Goal: Task Accomplishment & Management: Complete application form

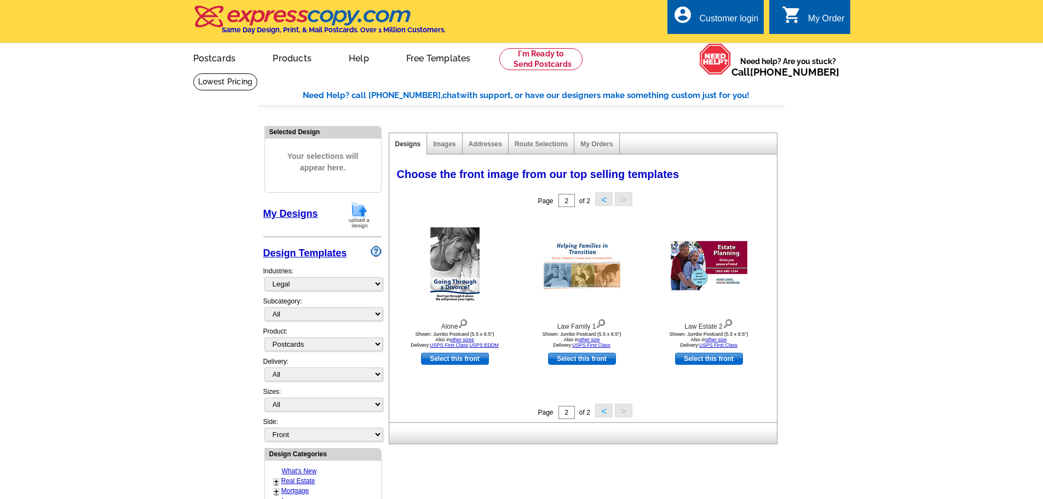
select select "773"
select select "1"
click at [444, 145] on link "Images" at bounding box center [444, 144] width 22 height 8
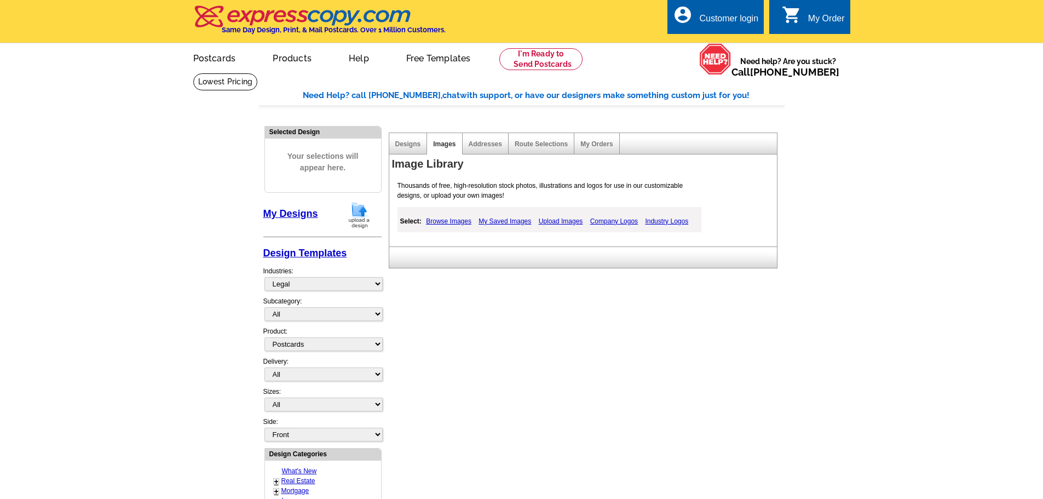
click at [445, 221] on link "Browse Images" at bounding box center [448, 221] width 51 height 13
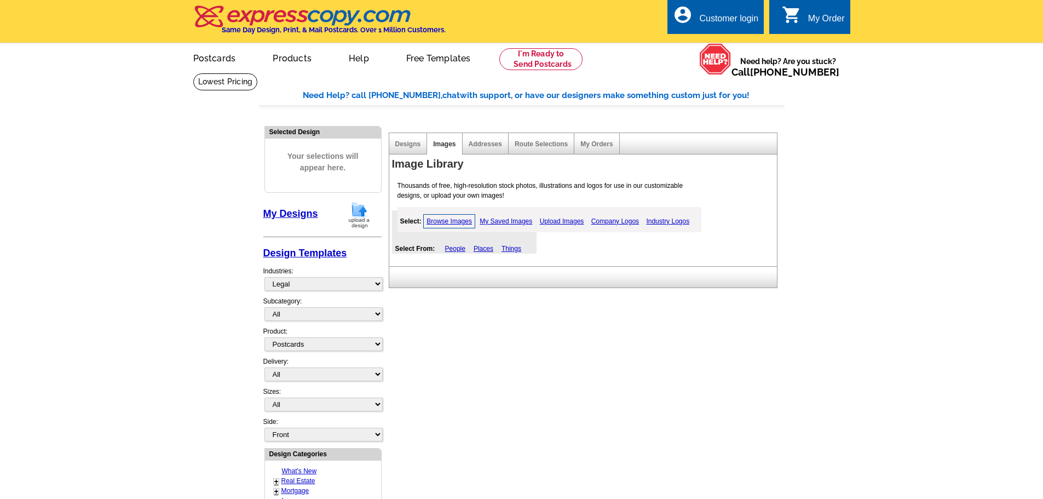
click at [552, 224] on link "Upload Images" at bounding box center [562, 221] width 50 height 13
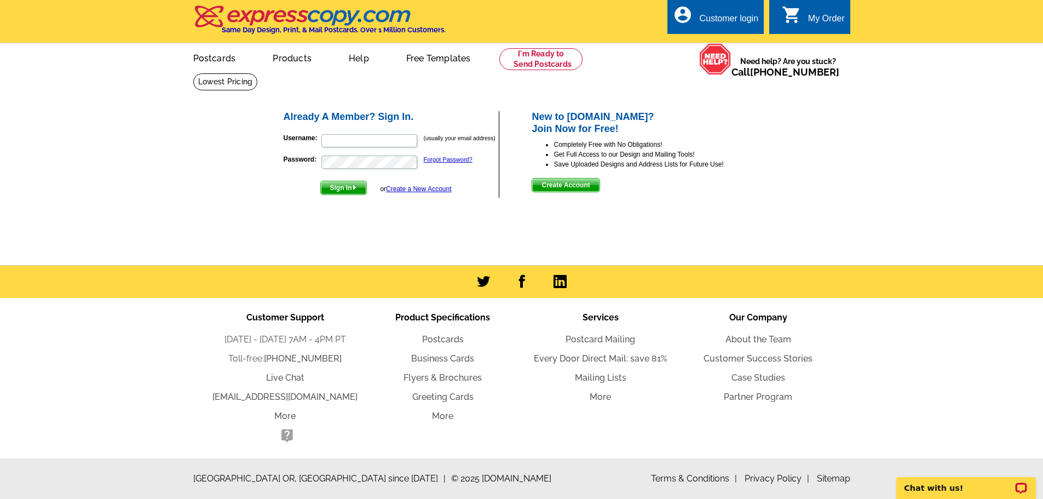
click at [575, 187] on span "Create Account" at bounding box center [565, 184] width 67 height 13
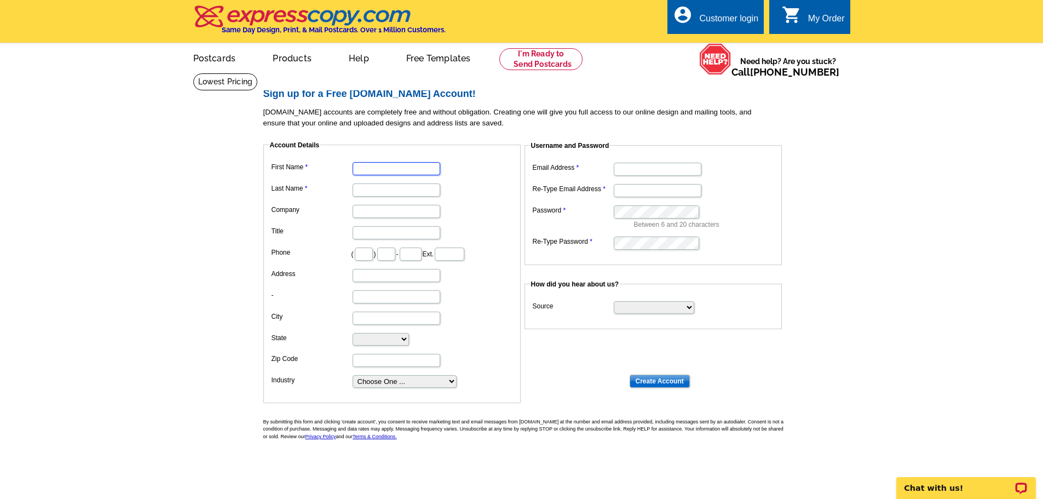
click at [408, 171] on input "First Name" at bounding box center [397, 168] width 88 height 13
type input "Eli"
type input "Sage Equities"
type input "845"
type input "729"
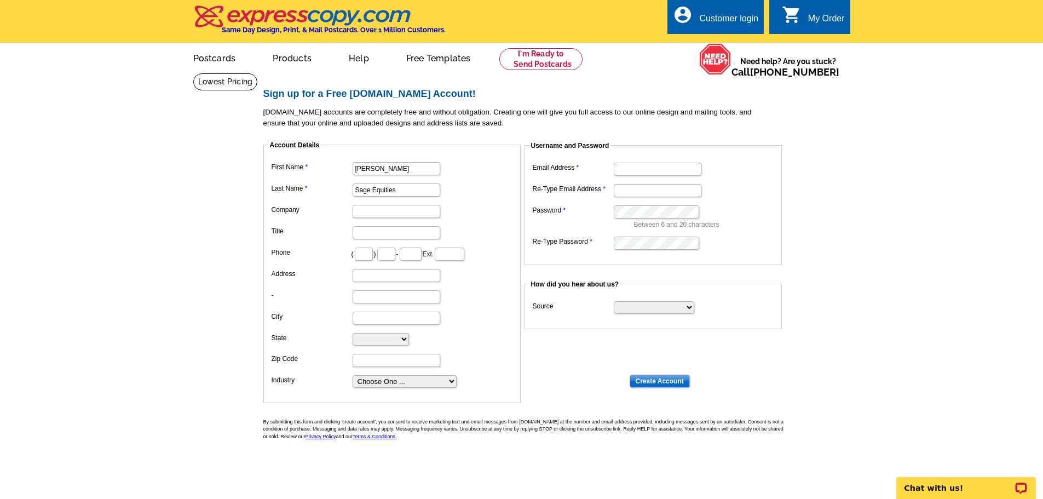
type input "6206"
type input "205 Rockaway Ave,"
type input "Valley Stream"
select select "NY"
type input "11580"
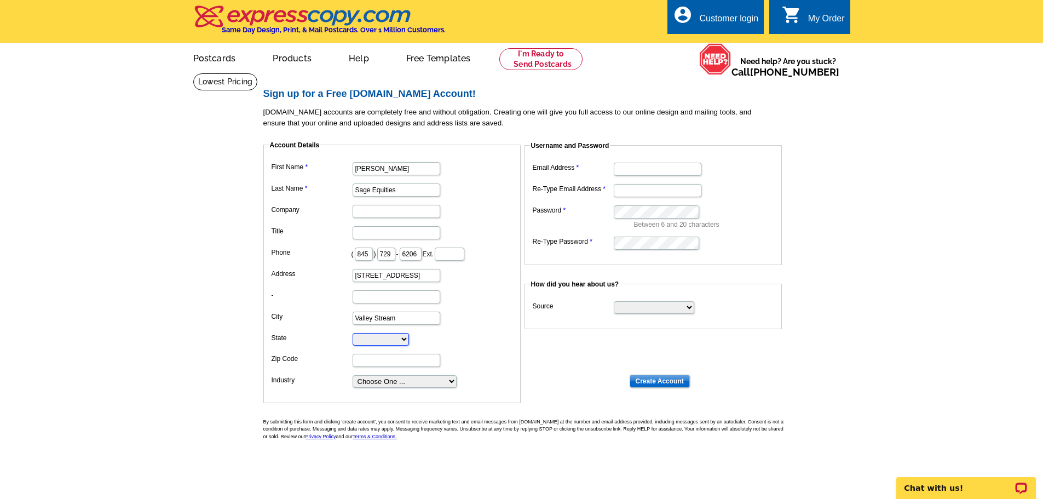
type input "eli@sageequities.net"
click at [427, 282] on input "205 Rockaway Ave," at bounding box center [397, 275] width 88 height 13
drag, startPoint x: 425, startPoint y: 280, endPoint x: 358, endPoint y: 279, distance: 66.8
click at [358, 279] on input "205 Rockaway Ave," at bounding box center [397, 275] width 88 height 13
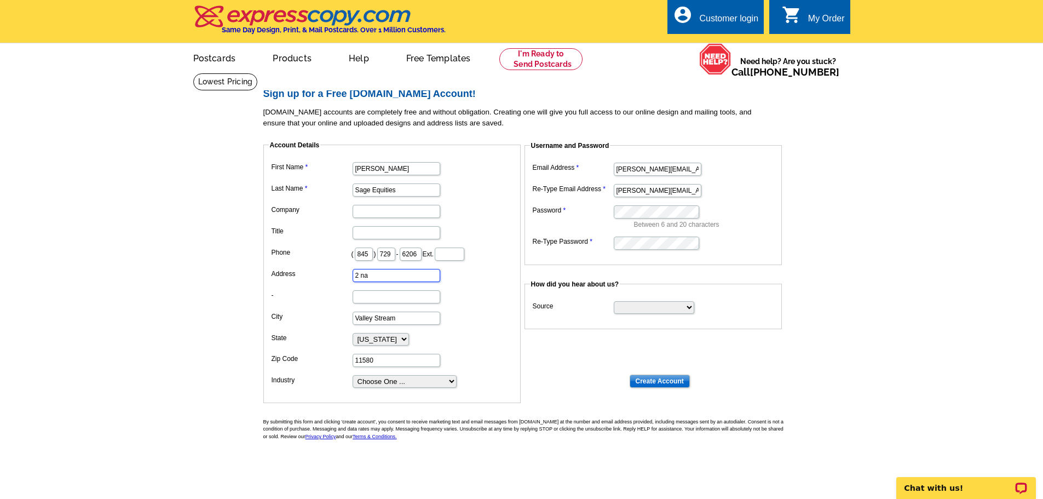
type input "2 na"
click at [422, 256] on input "6206" at bounding box center [411, 253] width 22 height 13
type input "6202"
drag, startPoint x: 463, startPoint y: 310, endPoint x: 456, endPoint y: 309, distance: 7.1
click at [462, 310] on dd "Valley Stream" at bounding box center [392, 317] width 246 height 17
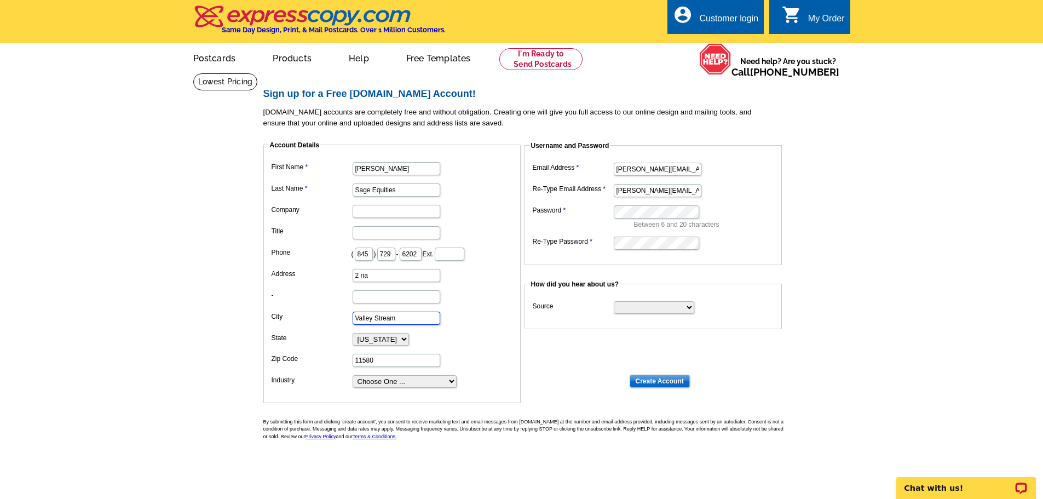
click at [413, 321] on input "Valley Stream" at bounding box center [397, 318] width 88 height 13
click at [189, 374] on main "Sign up for a Free expresscopy.com Account! expresscopy.com accounts are comple…" at bounding box center [521, 288] width 1043 height 431
click at [408, 385] on select "Choose One ... Residential Real Estate Accounting Agriculture Architecture Arts…" at bounding box center [405, 381] width 104 height 13
click at [447, 393] on fieldset "Account Details First Name Eli Last Name Sage Equities Company Title Phone ( 84…" at bounding box center [391, 271] width 257 height 263
drag, startPoint x: 684, startPoint y: 172, endPoint x: 618, endPoint y: 170, distance: 66.3
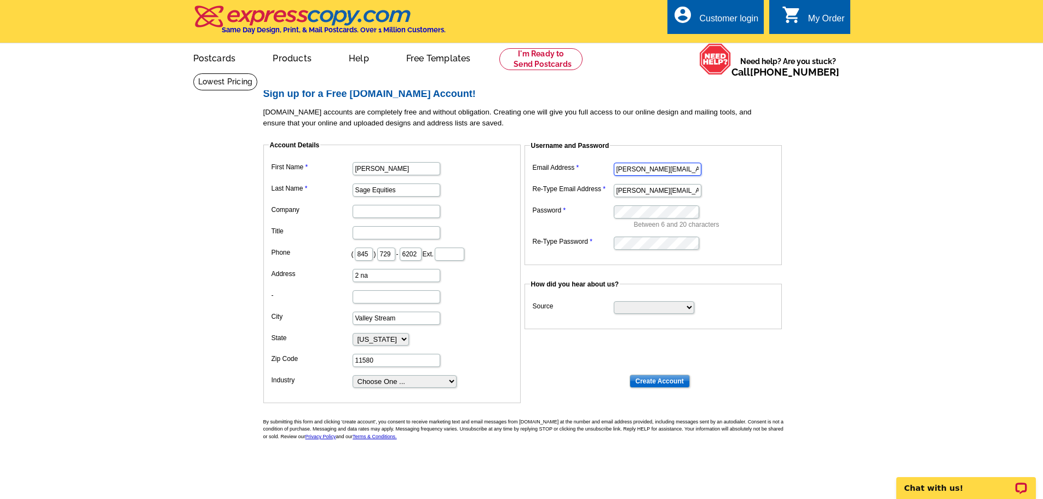
click at [618, 170] on input "eli@sageequities.net" at bounding box center [658, 169] width 88 height 13
click at [665, 171] on input "ericsrz41@gmail.com" at bounding box center [658, 169] width 88 height 13
type input "ericsrz41@gmail.com"
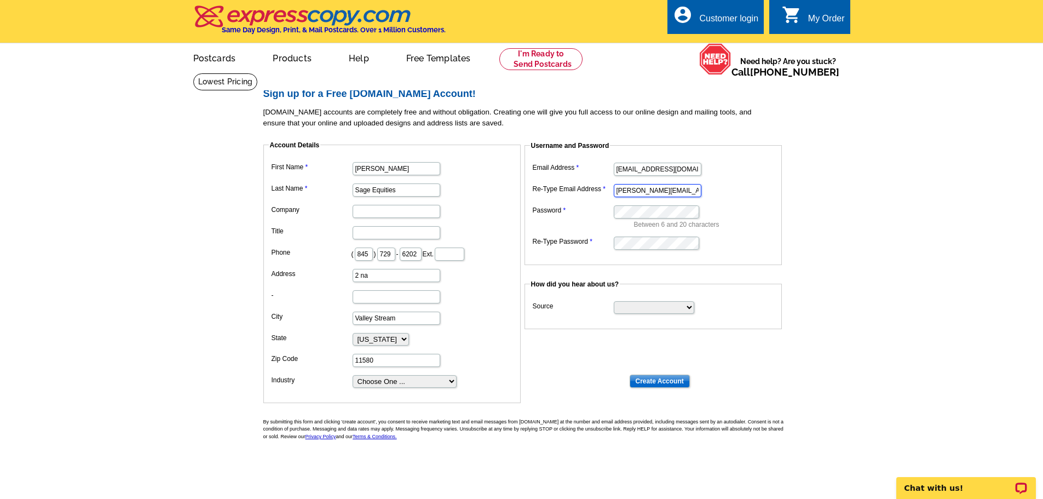
click at [676, 193] on input "eli@sageequities.net" at bounding box center [658, 190] width 88 height 13
click at [676, 192] on input "eli@sageequities.net" at bounding box center [658, 190] width 88 height 13
click at [688, 188] on input "eli@sageequities.net" at bounding box center [658, 190] width 88 height 13
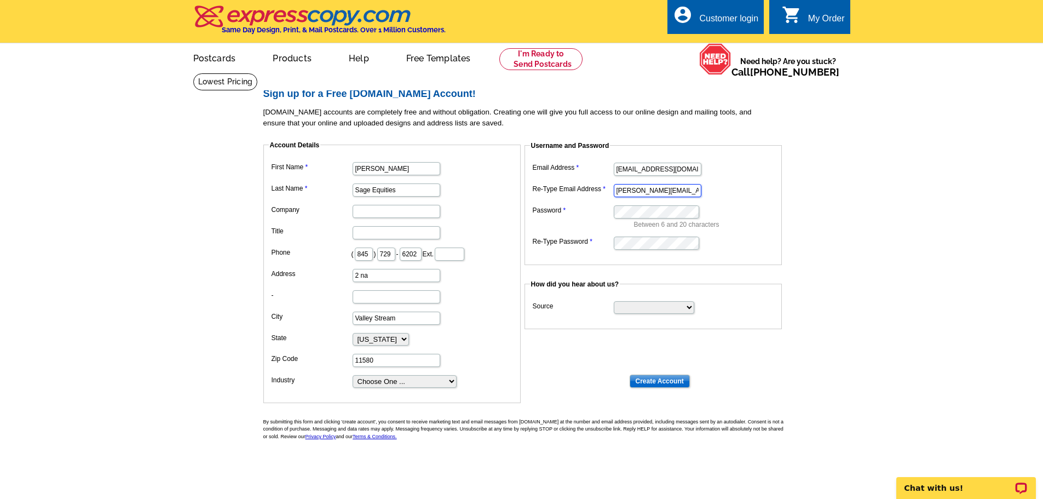
drag, startPoint x: 687, startPoint y: 192, endPoint x: 550, endPoint y: 175, distance: 137.8
click at [555, 175] on dl "Email Address ericsrz41@gmail.com Re-Type Email Address eli@sageequities.net Pa…" at bounding box center [653, 205] width 246 height 91
paste input "ricsrz41@gmail.com"
type input "ericsrz41@gmail.com"
click at [760, 204] on dd "Between 6 and 20 characters" at bounding box center [653, 216] width 246 height 27
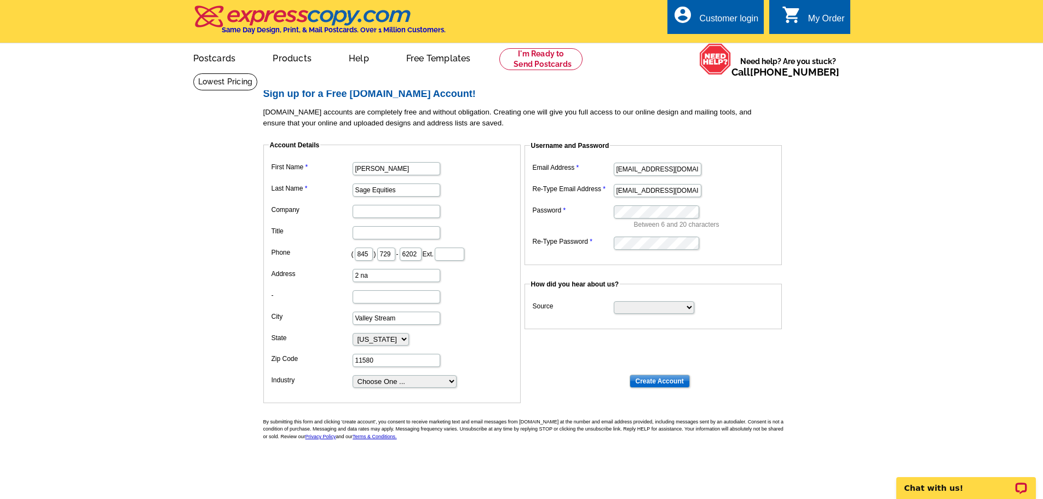
click at [733, 201] on dl "Email Address ericsrz41@gmail.com Re-Type Email Address ericsrz41@gmail.com Pas…" at bounding box center [653, 205] width 246 height 91
click at [379, 235] on input "Title" at bounding box center [397, 232] width 88 height 13
type input "F"
click at [624, 306] on select "Search Engine Television Ad Direct Mail Postcard Email Referred by a friend Oth…" at bounding box center [654, 307] width 80 height 13
select select "search"
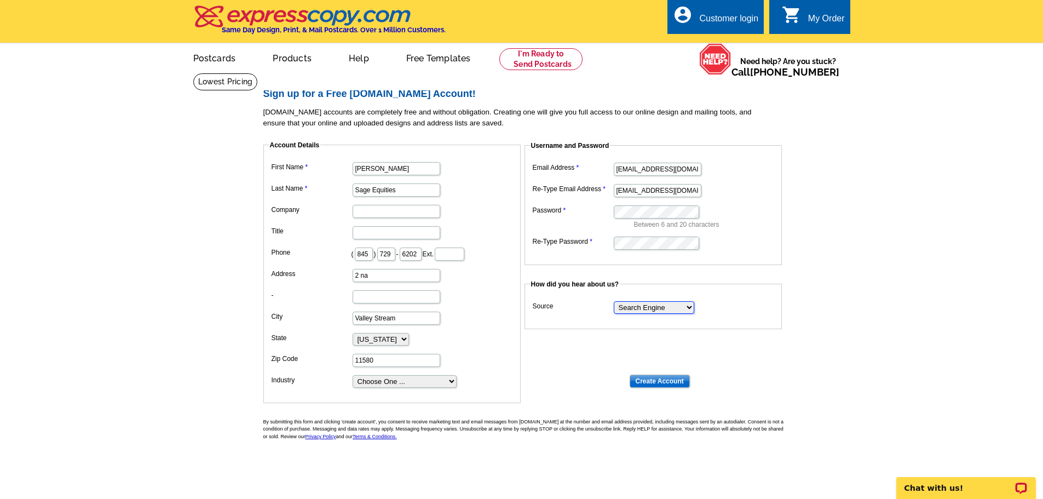
click at [614, 302] on select "Search Engine Television Ad Direct Mail Postcard Email Referred by a friend Oth…" at bounding box center [654, 307] width 80 height 13
click at [635, 381] on input "Create Account" at bounding box center [660, 380] width 60 height 13
